Goal: Task Accomplishment & Management: Manage account settings

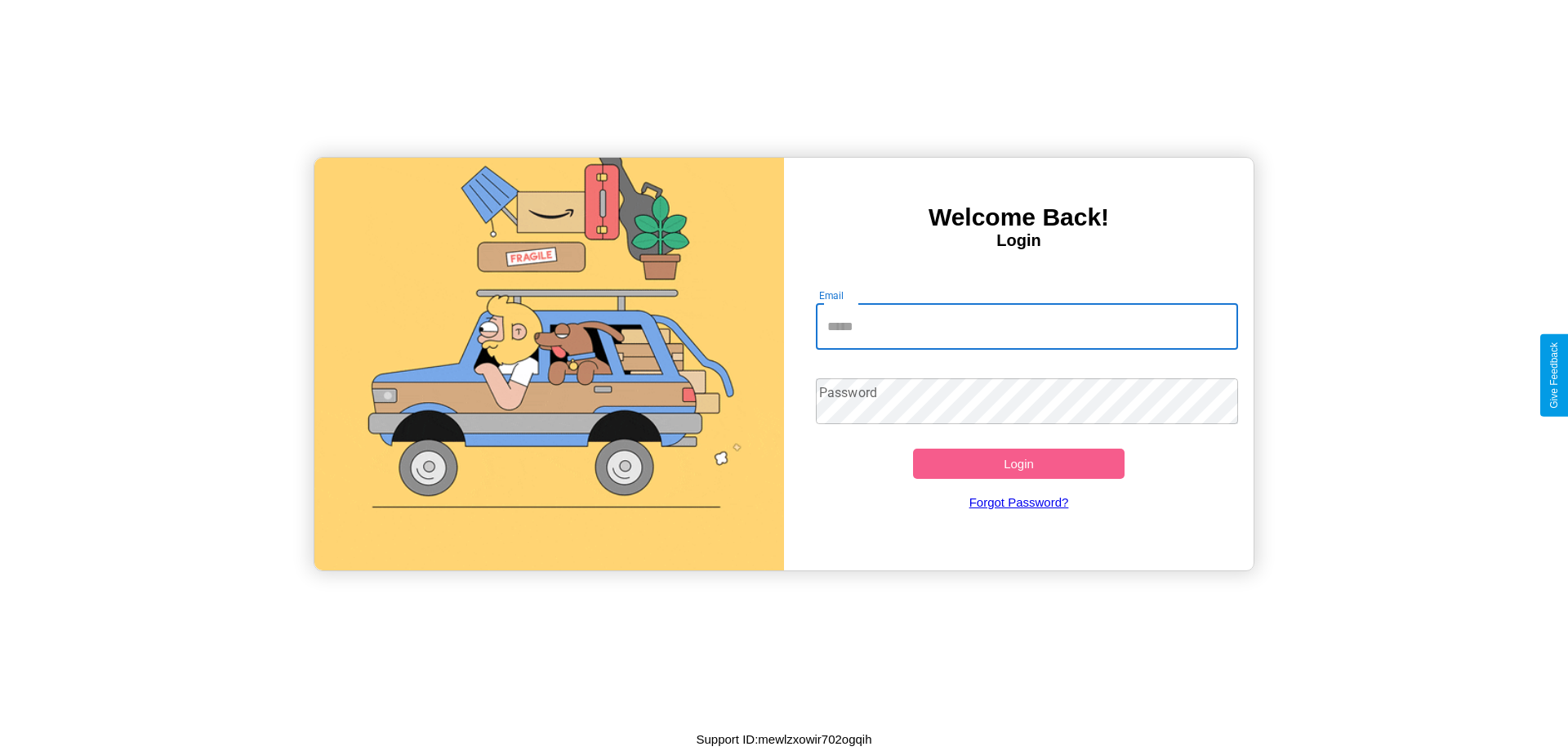
click at [1026, 326] on input "Email" at bounding box center [1027, 327] width 423 height 46
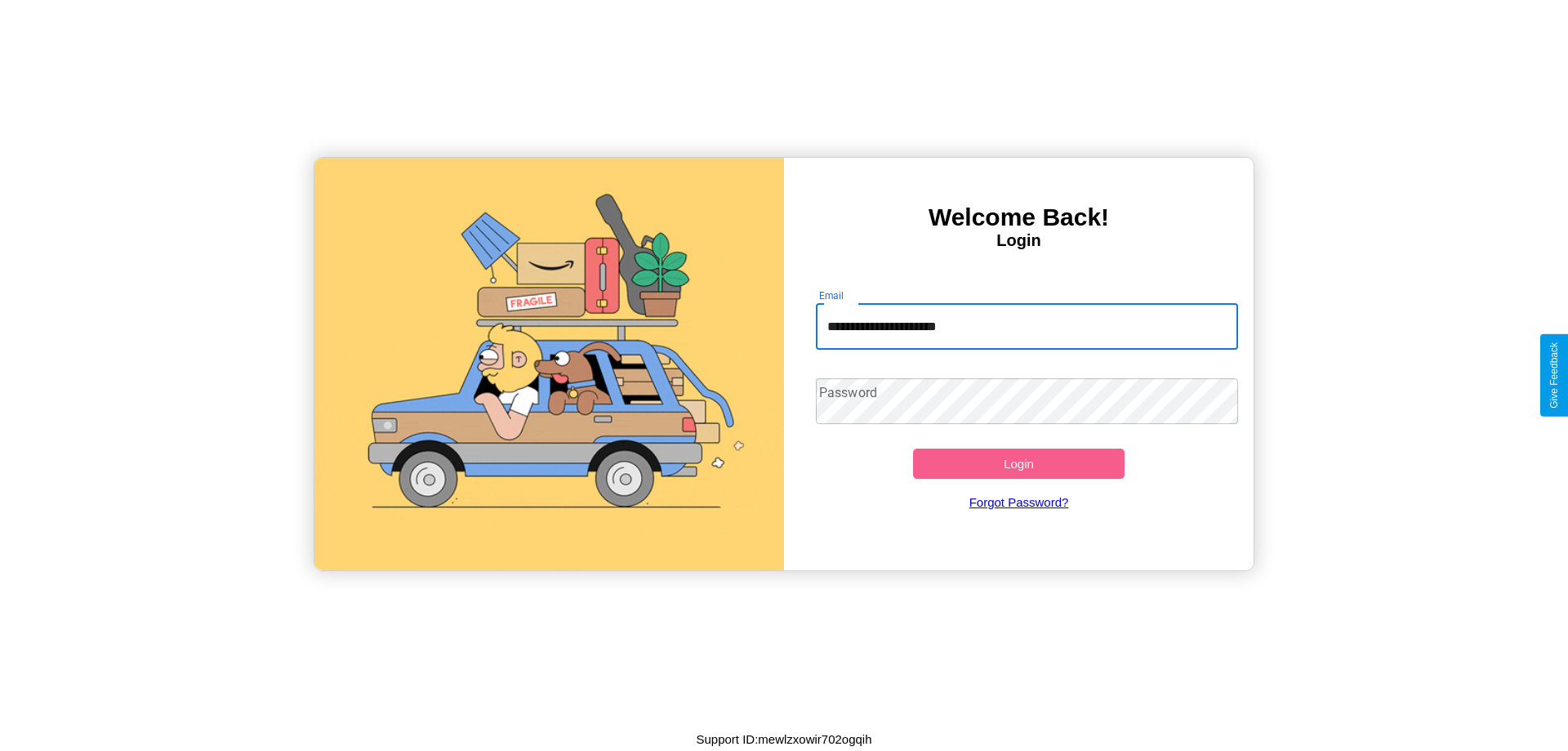
type input "**********"
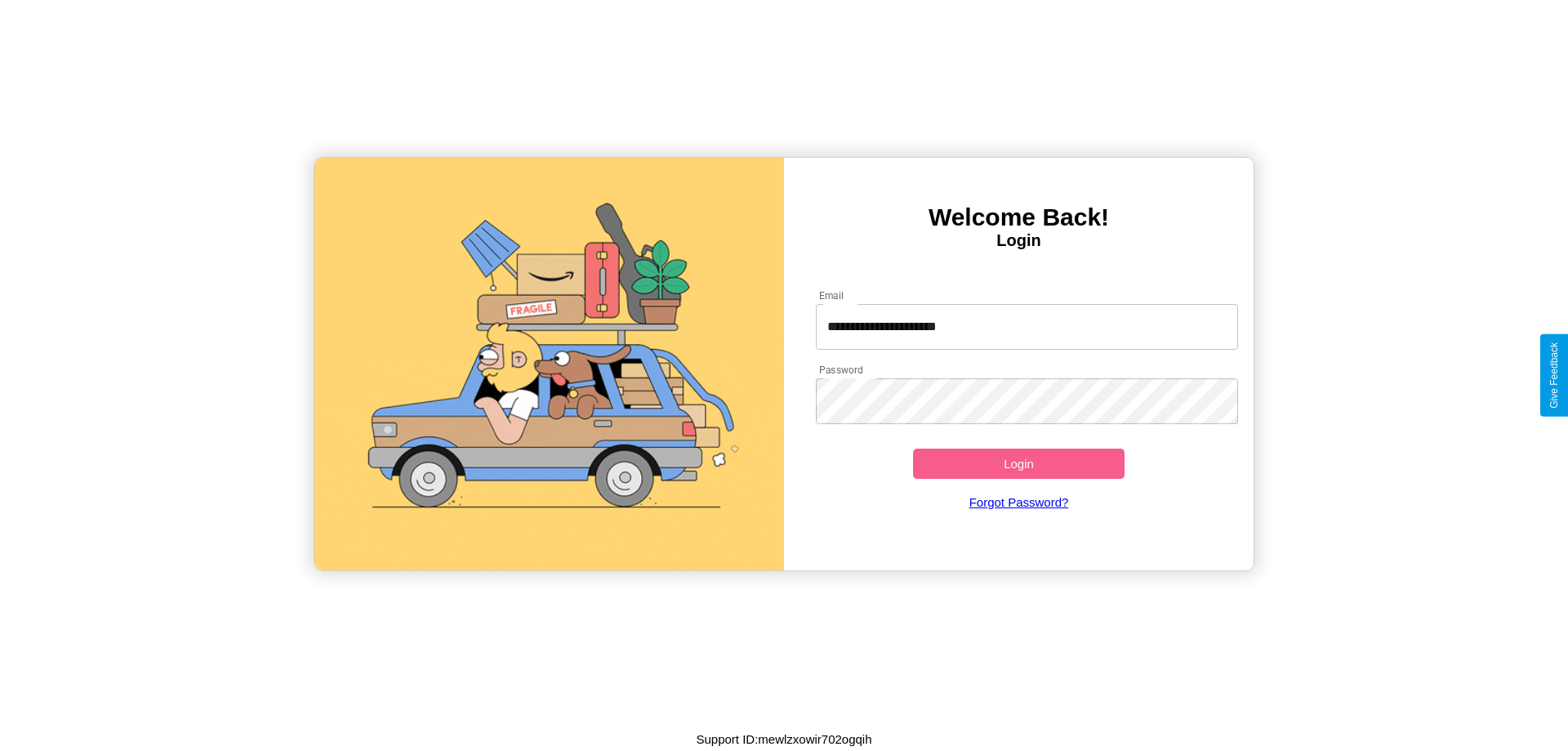
click at [1018, 463] on button "Login" at bounding box center [1019, 463] width 212 height 30
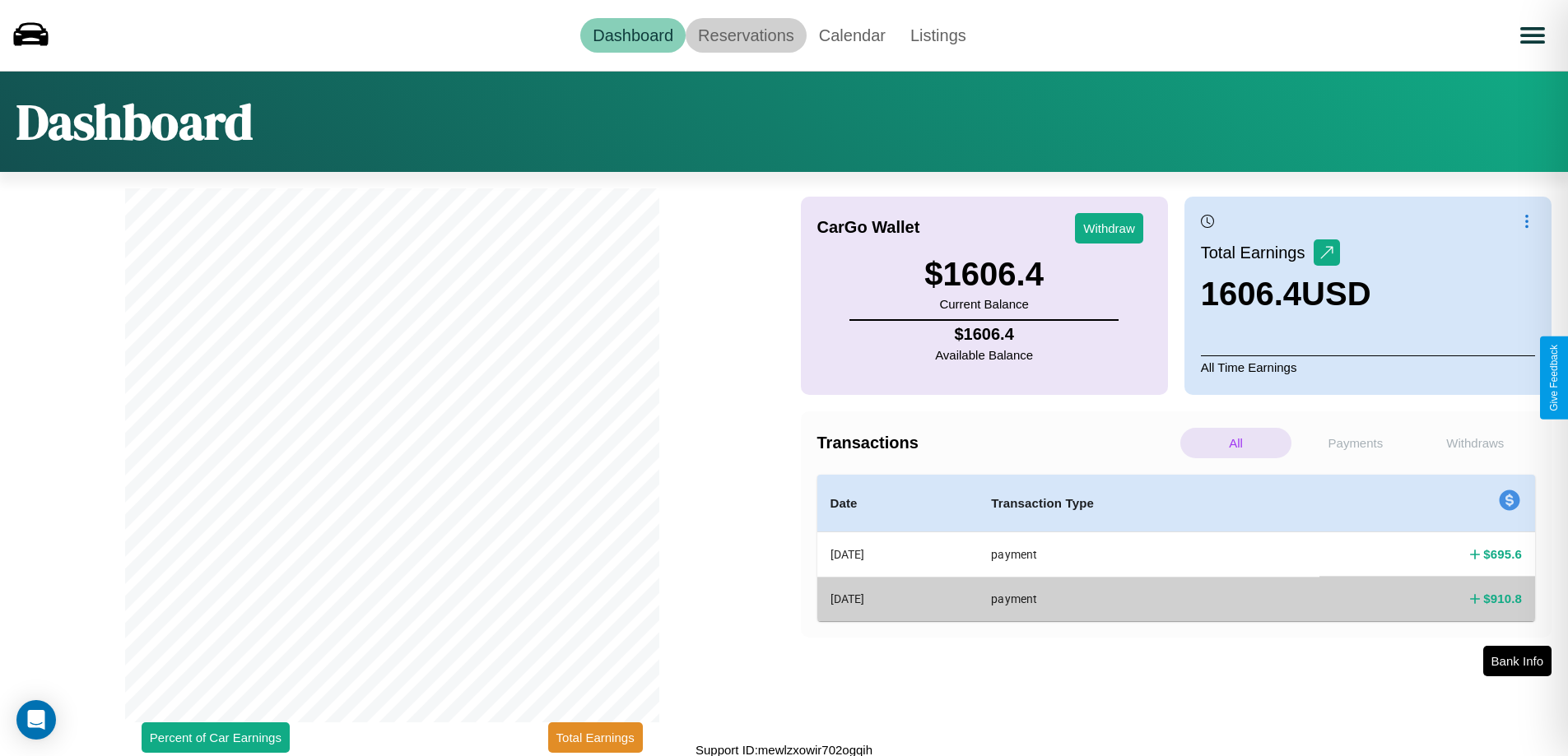
click at [745, 35] on link "Reservations" at bounding box center [745, 36] width 121 height 35
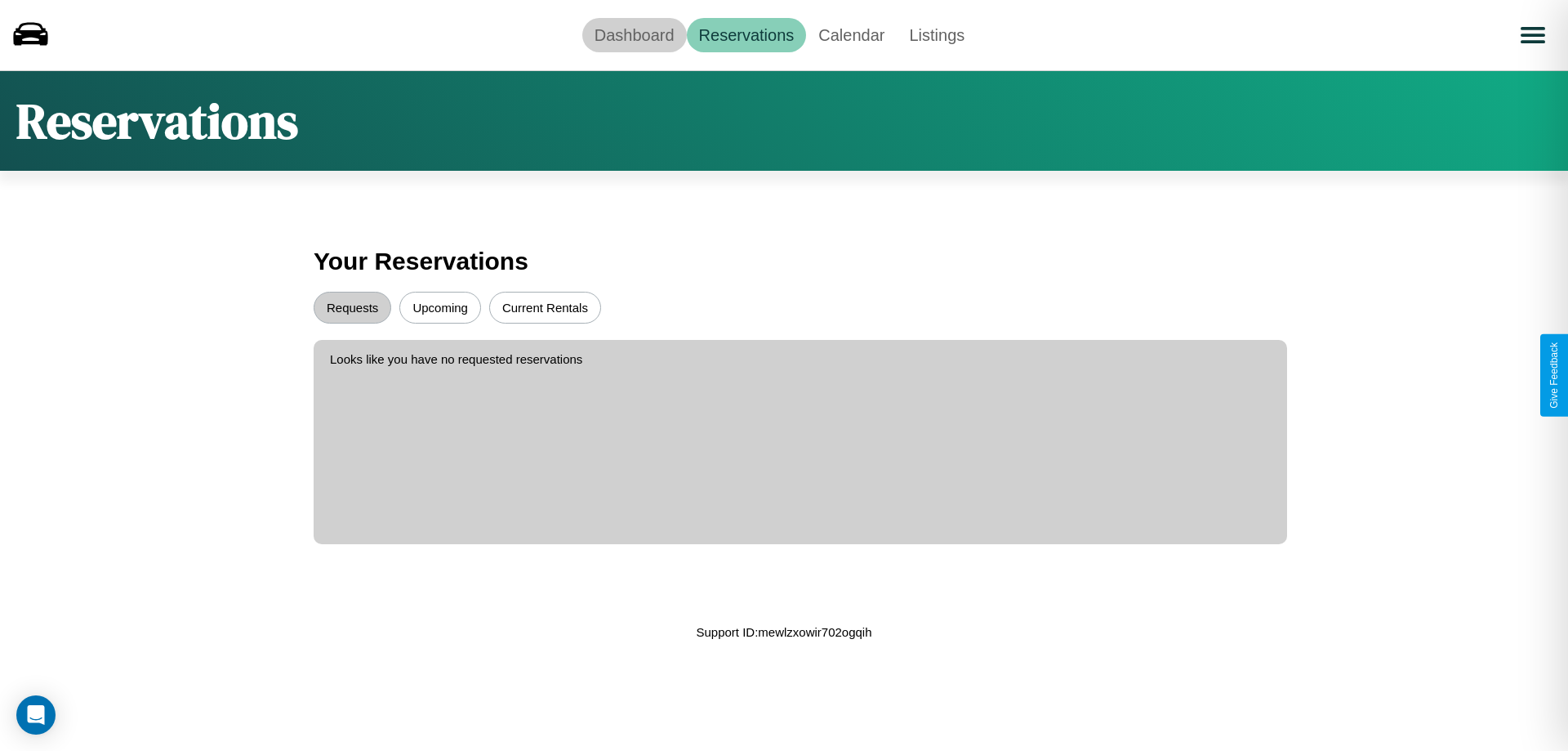
click at [634, 35] on link "Dashboard" at bounding box center [635, 36] width 104 height 35
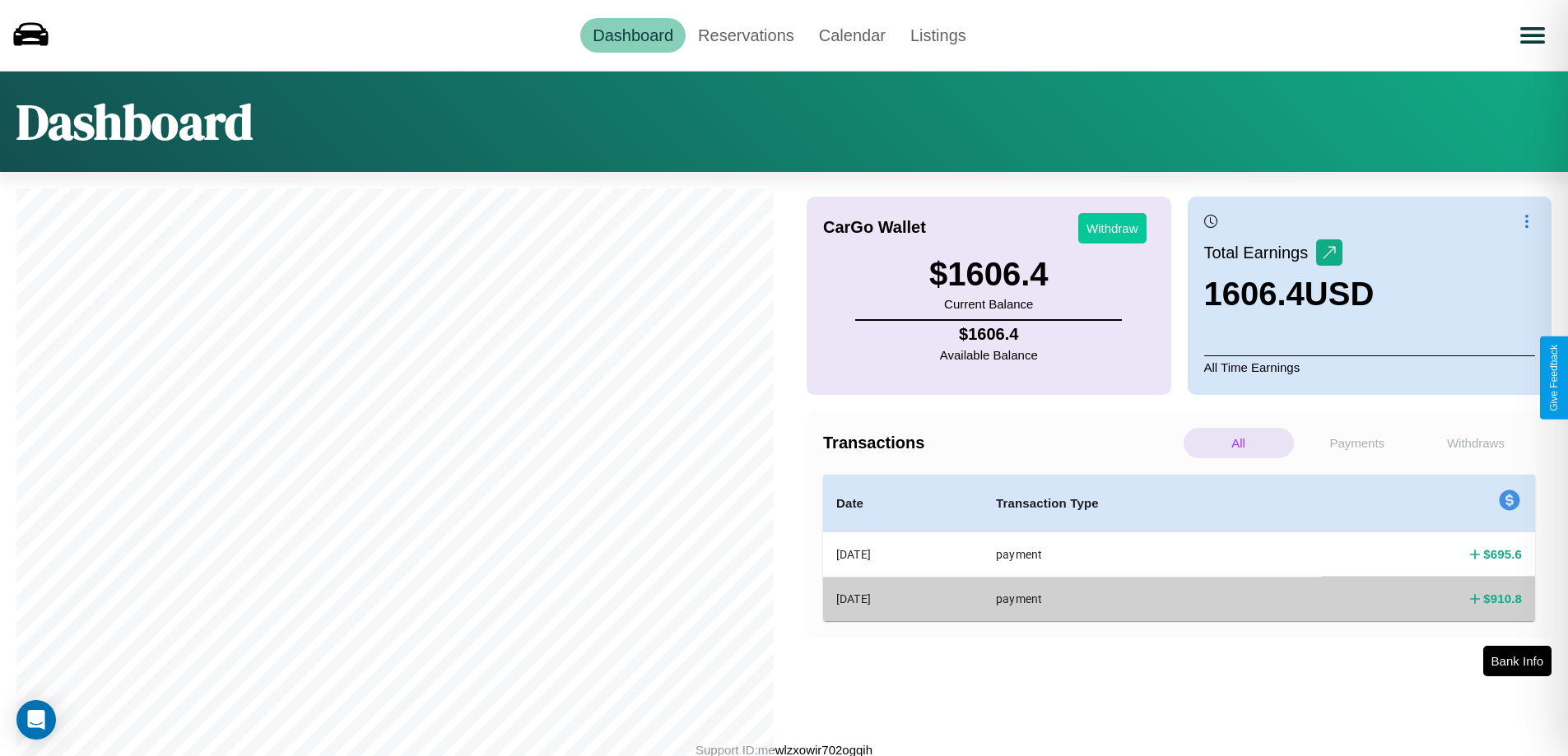
click at [1112, 228] on button "Withdraw" at bounding box center [1113, 228] width 68 height 30
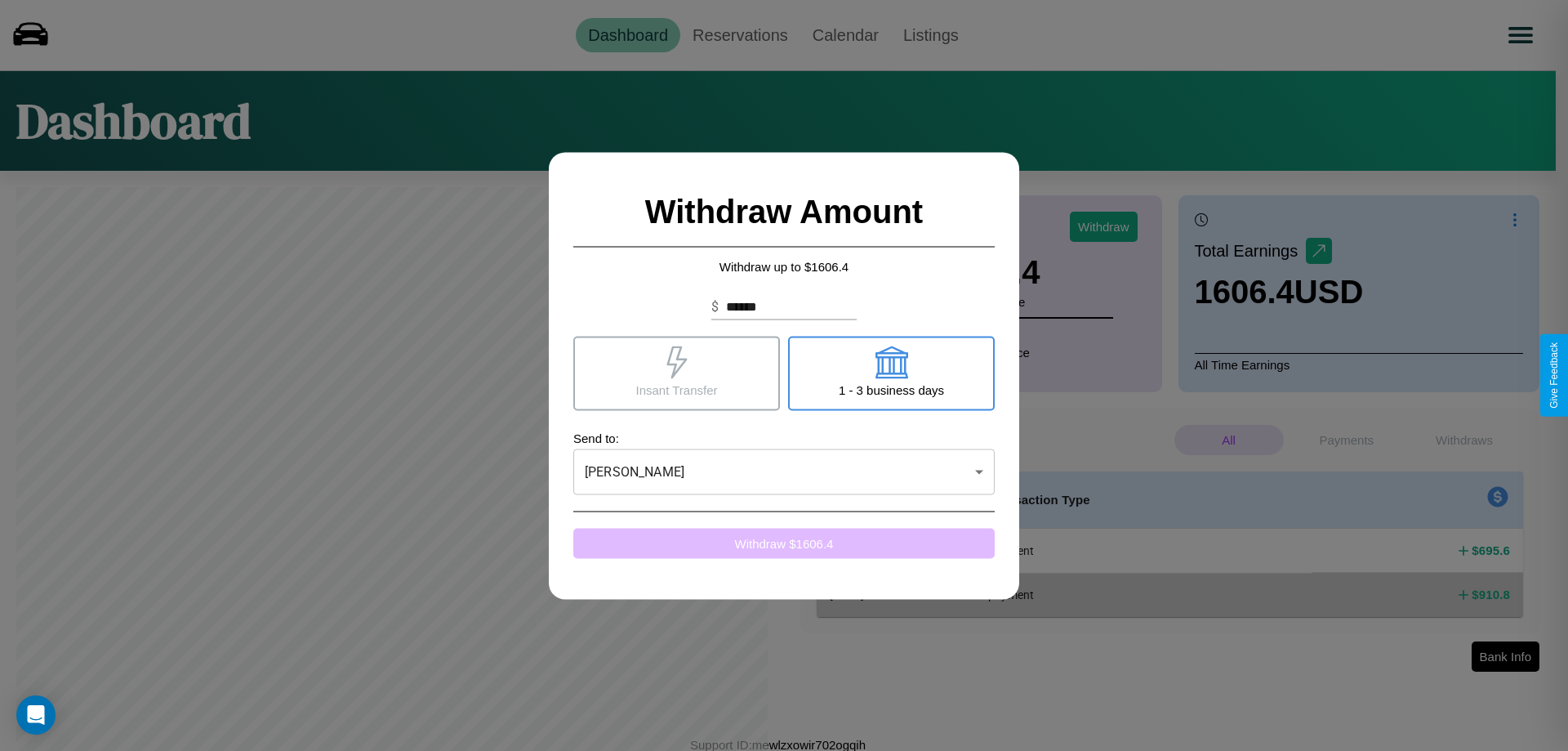
click at [784, 543] on button "Withdraw $ 1606.4" at bounding box center [784, 543] width 422 height 30
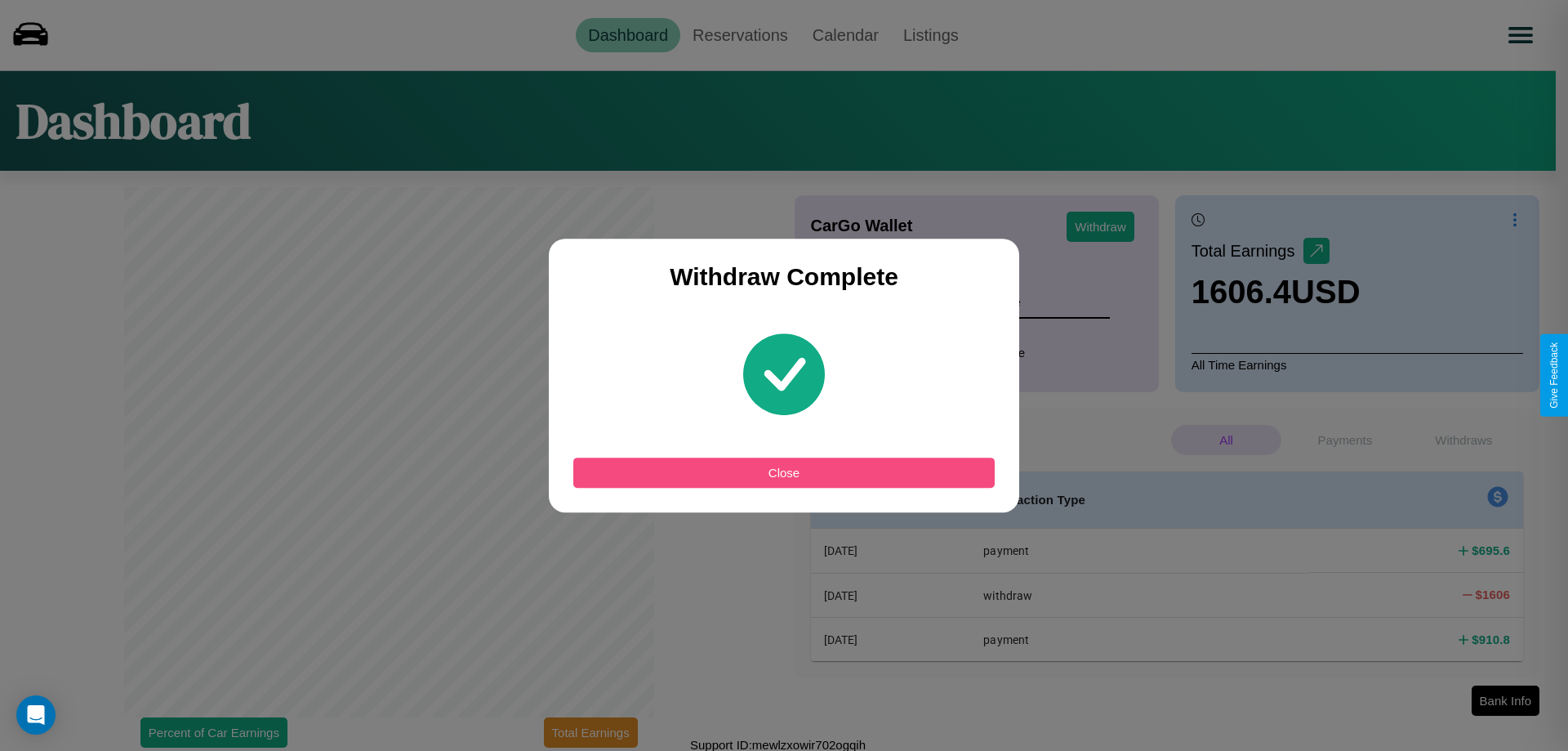
click at [784, 472] on button "Close" at bounding box center [784, 472] width 422 height 30
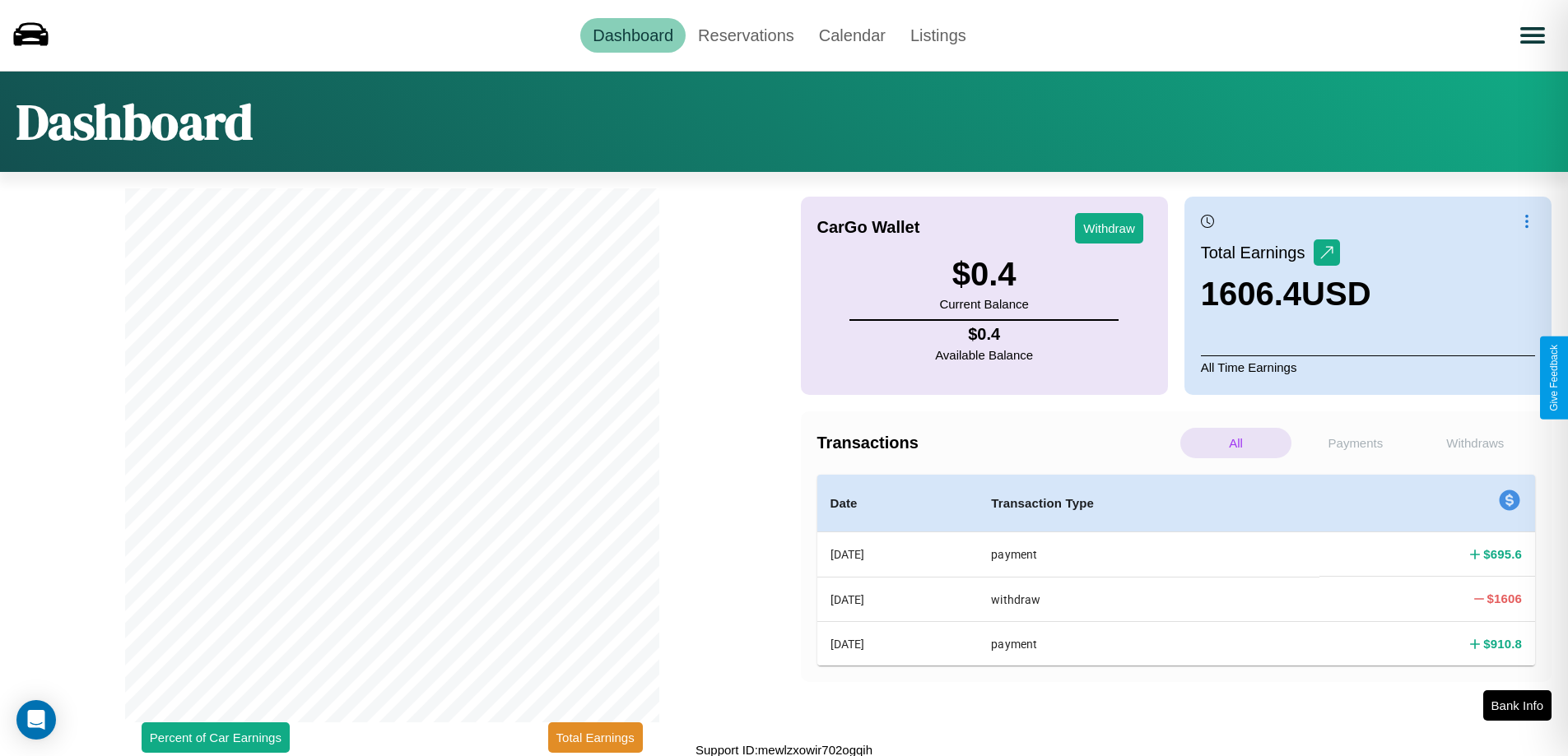
scroll to position [5, 0]
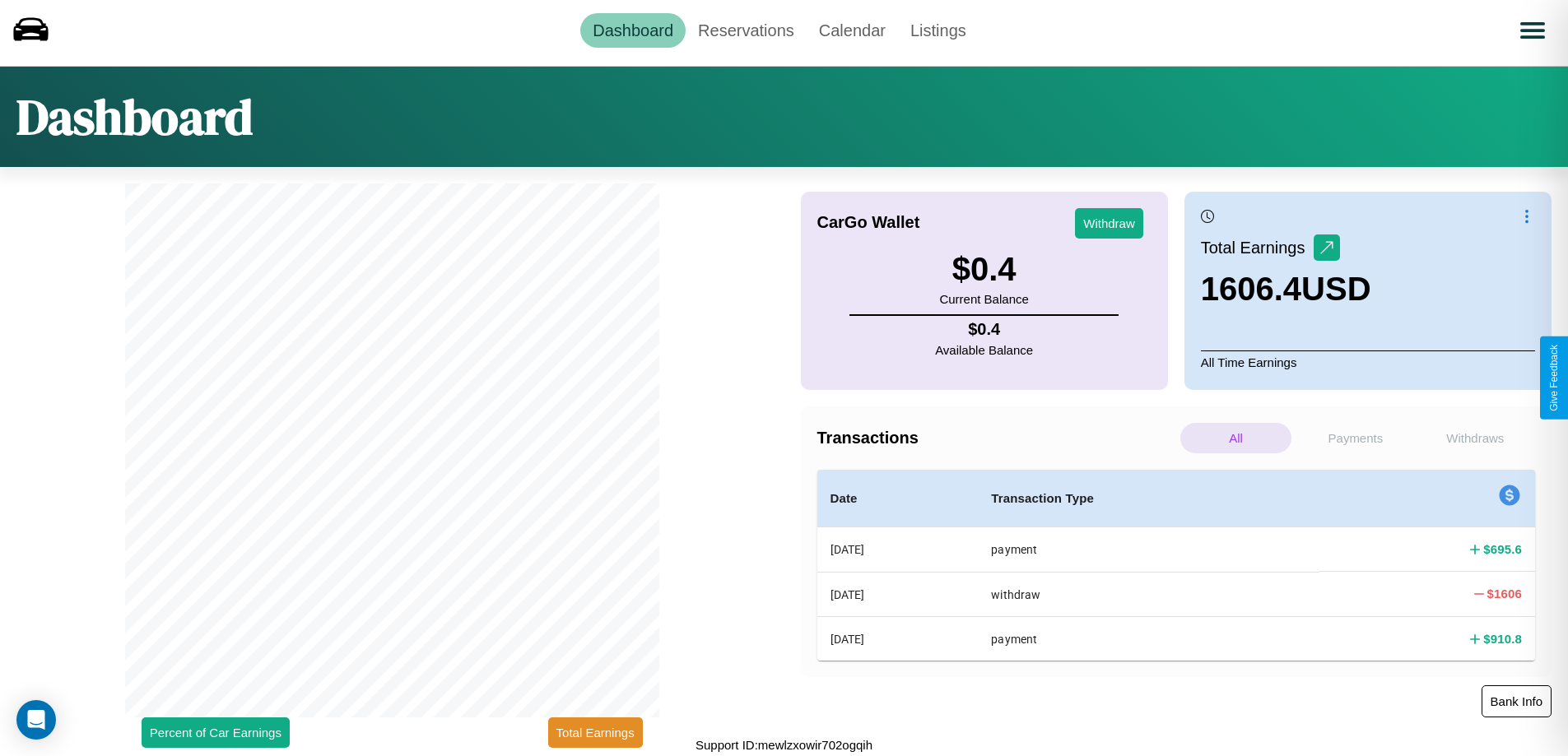
click at [1516, 701] on button "Bank Info" at bounding box center [1516, 701] width 70 height 32
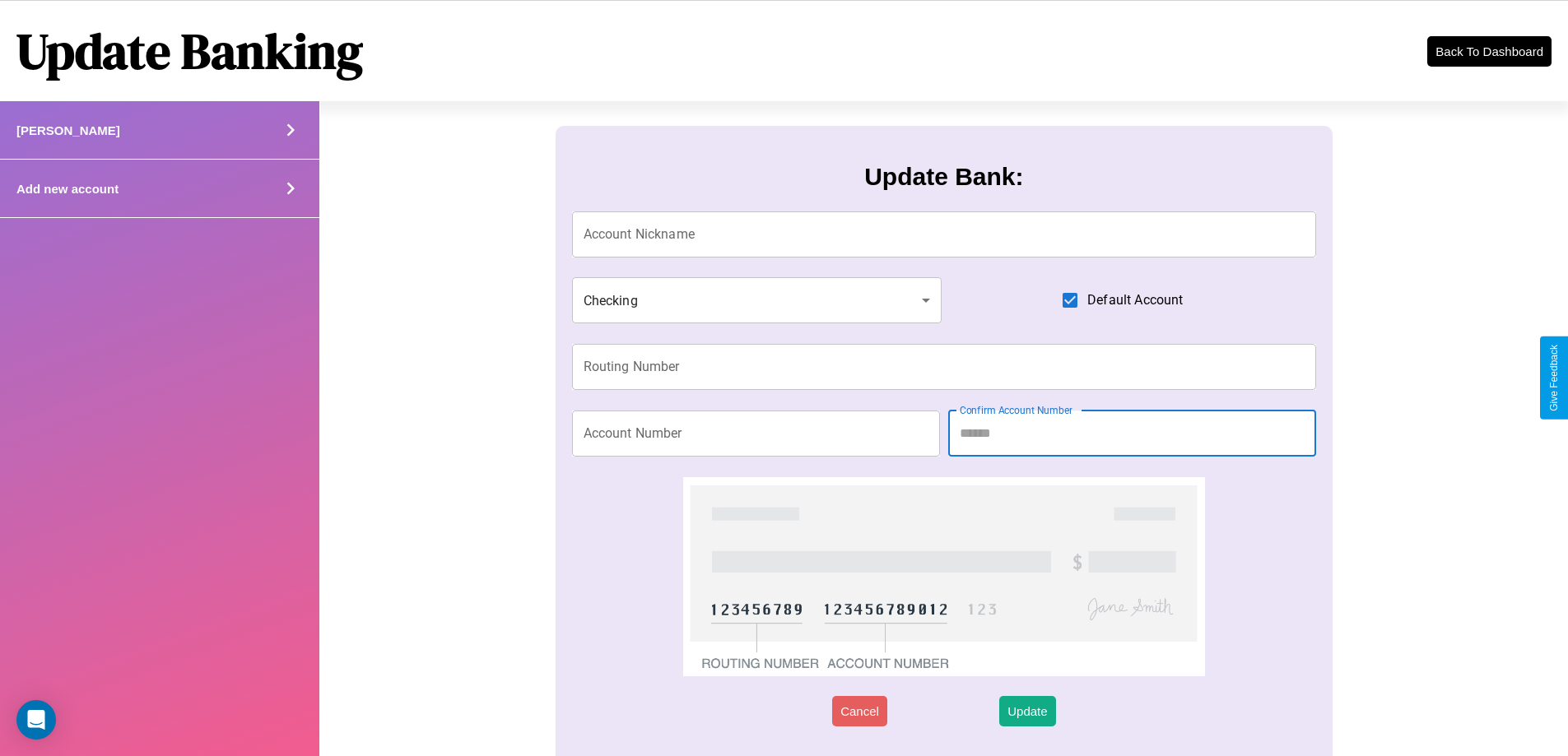
click at [290, 143] on icon at bounding box center [290, 130] width 25 height 25
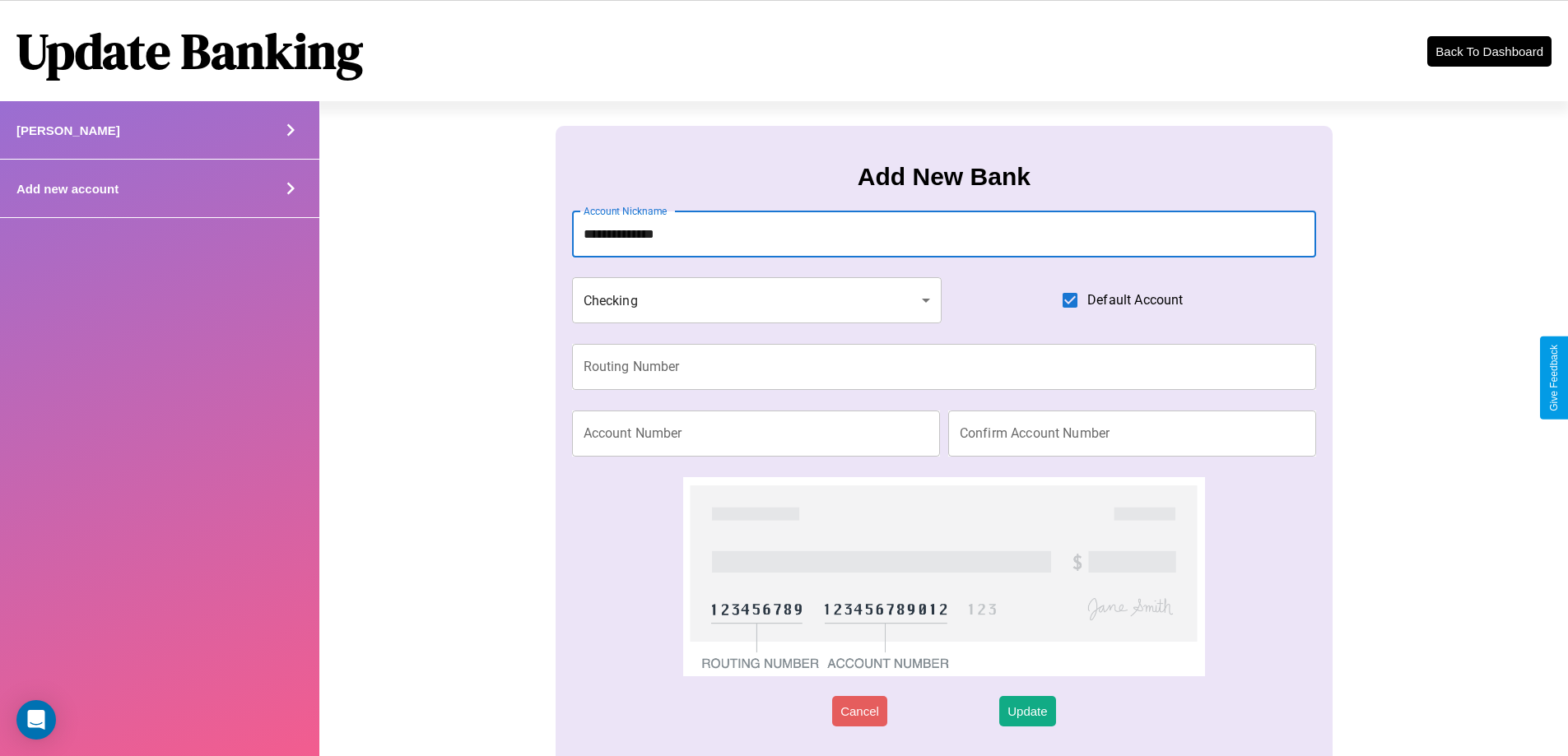
type input "**********"
